Goal: Information Seeking & Learning: Find specific fact

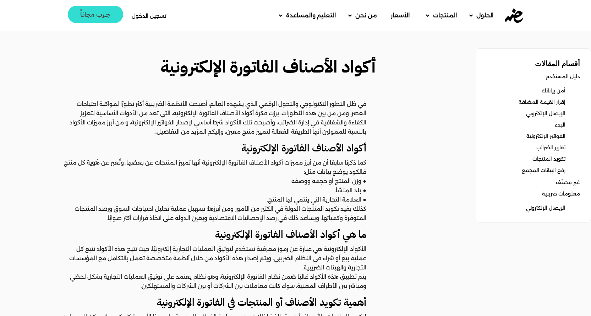
click at [90, 14] on span "جــرب مجانـاً" at bounding box center [95, 14] width 31 height 7
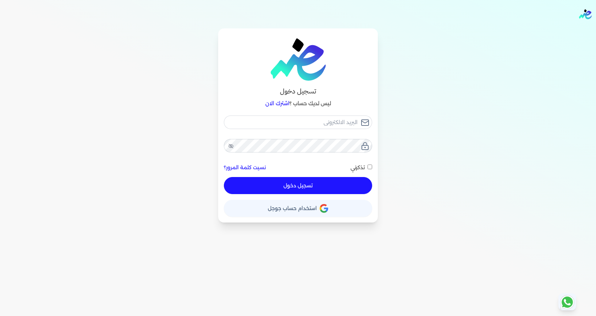
click at [318, 207] on button "حساب استخدام حساب جوجل" at bounding box center [298, 208] width 148 height 17
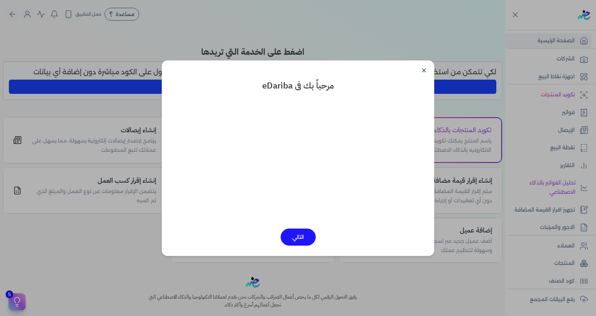
click at [296, 240] on button "التالي" at bounding box center [298, 236] width 35 height 17
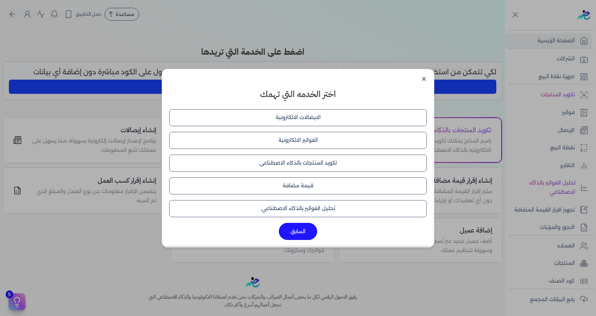
click at [327, 164] on button "تكويد المنتجات بالذكاء الاصطناعى" at bounding box center [298, 162] width 258 height 17
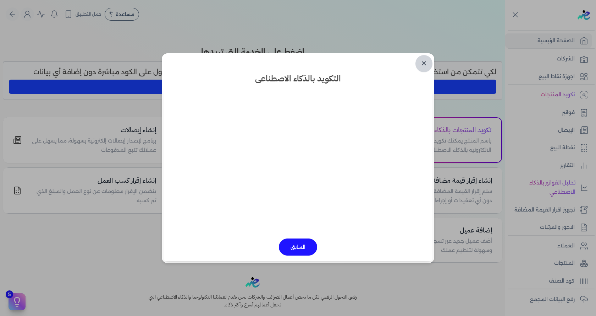
click at [421, 66] on link "✕" at bounding box center [424, 63] width 17 height 17
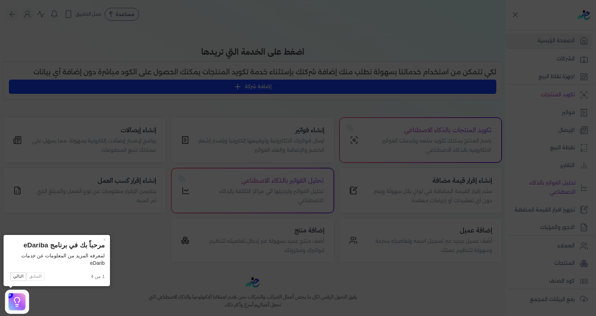
click at [81, 285] on div "× مرحباً بك في برنامج eDariba لمعرفه المزيد من المعلومات عن خدمات eDarib 1 من 4…" at bounding box center [57, 260] width 107 height 51
click at [107, 241] on button "×" at bounding box center [104, 240] width 11 height 10
click at [107, 241] on div "تكويد المنتجات بالذكاء الاصطناعي باسم المنتج يمكنك تكويد سلعه وخدمات الفواتير ا…" at bounding box center [253, 190] width 500 height 146
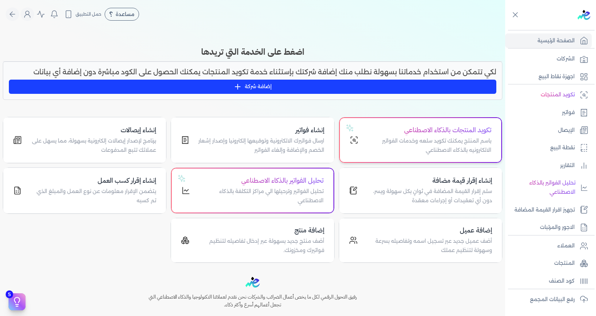
click at [429, 142] on p "باسم المنتج يمكنك تكويد سلعه وخدمات الفواتير الالكترونيه بالذكاء الاصطناعي" at bounding box center [429, 145] width 125 height 18
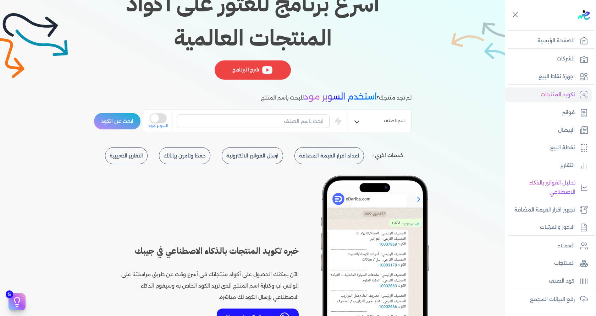
scroll to position [142, 0]
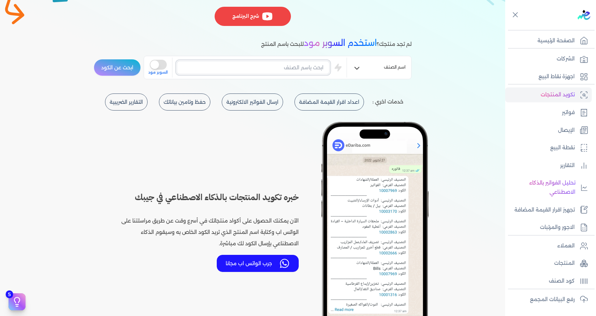
click at [227, 67] on input "text" at bounding box center [253, 67] width 153 height 13
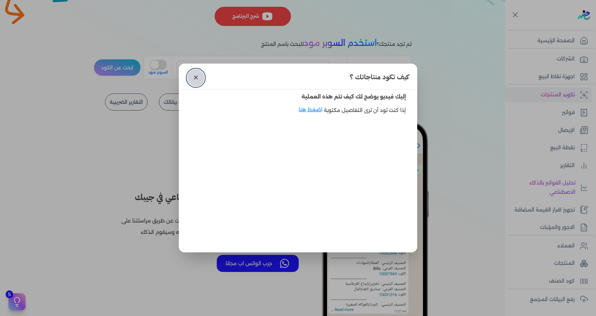
click at [193, 77] on link "✕" at bounding box center [195, 77] width 17 height 17
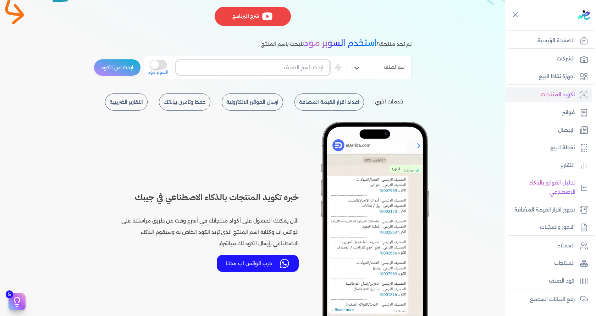
click at [241, 66] on input "text" at bounding box center [253, 67] width 153 height 13
click at [220, 68] on input "بطاريات" at bounding box center [253, 67] width 153 height 13
type input "بطاريات الكترونية"
click at [130, 66] on button "ابحث عن الكود" at bounding box center [117, 67] width 47 height 17
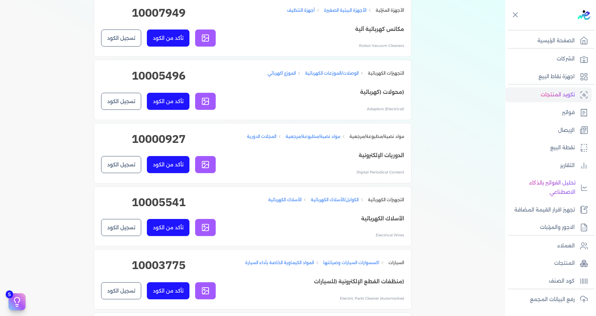
scroll to position [568, 0]
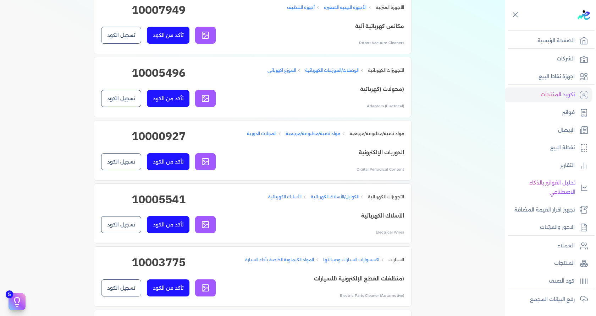
click at [165, 76] on h2 "10005496" at bounding box center [158, 75] width 115 height 23
copy h2 "10005496"
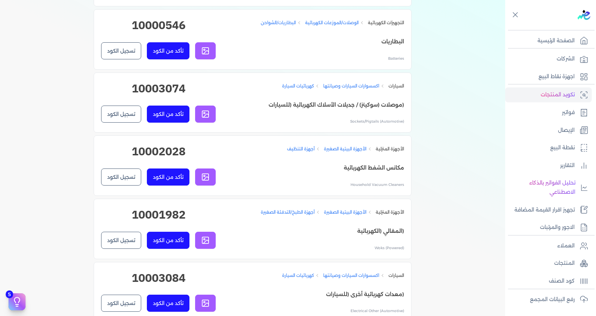
scroll to position [1846, 0]
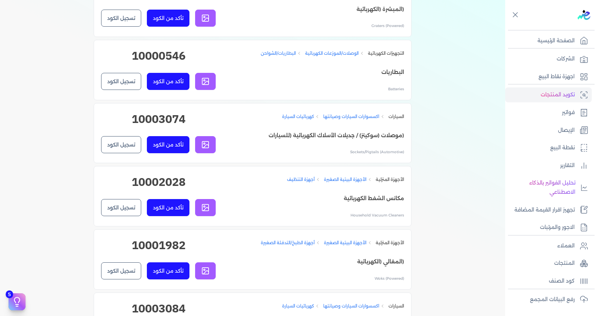
click at [159, 70] on h2 "10000546" at bounding box center [158, 58] width 115 height 23
copy div "10000546 تأكد من الكود تسجيل الكود"
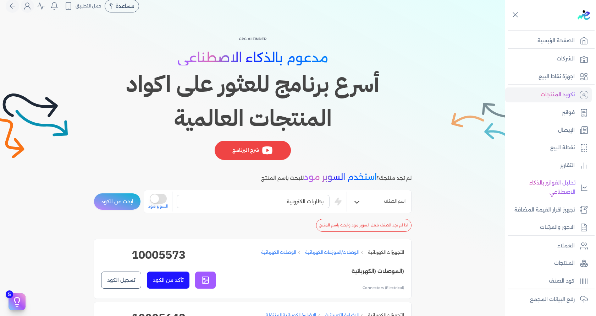
scroll to position [0, 0]
